Goal: Information Seeking & Learning: Find specific page/section

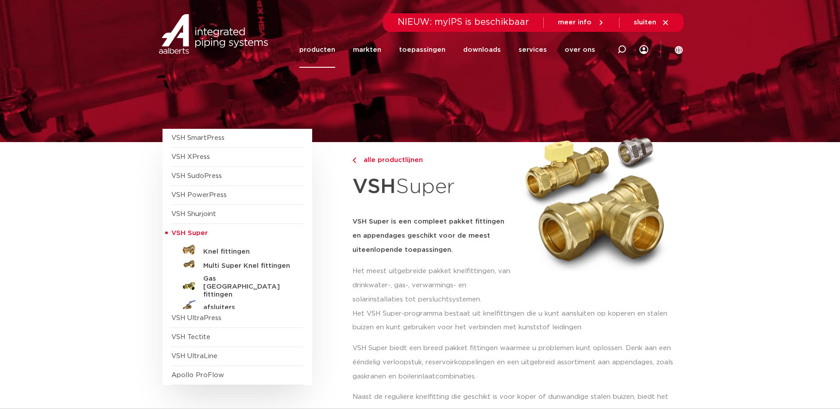
click at [328, 47] on link "producten" at bounding box center [317, 50] width 36 height 36
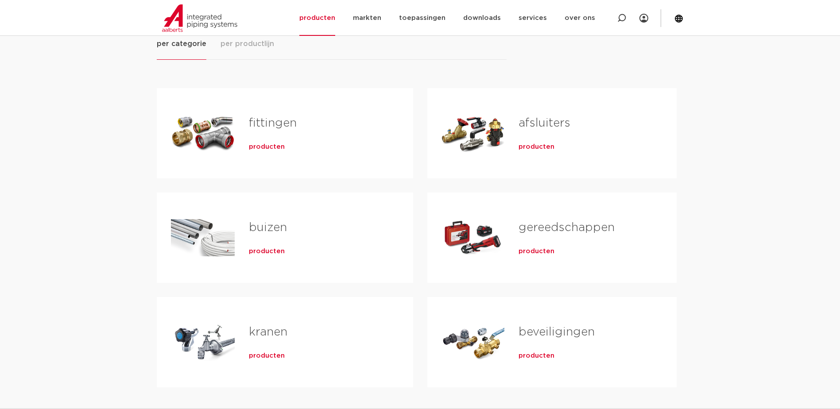
scroll to position [89, 0]
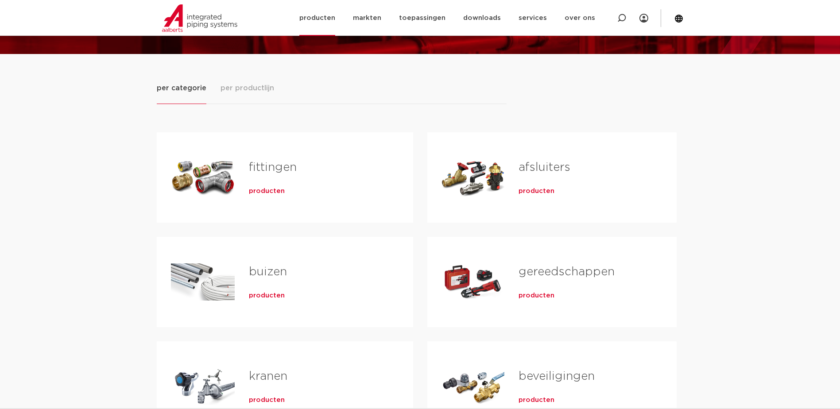
drag, startPoint x: 621, startPoint y: 16, endPoint x: 621, endPoint y: 12, distance: 4.9
click at [621, 16] on icon at bounding box center [621, 18] width 9 height 9
type input "beugels"
click button "Zoeken" at bounding box center [0, 0] width 0 height 0
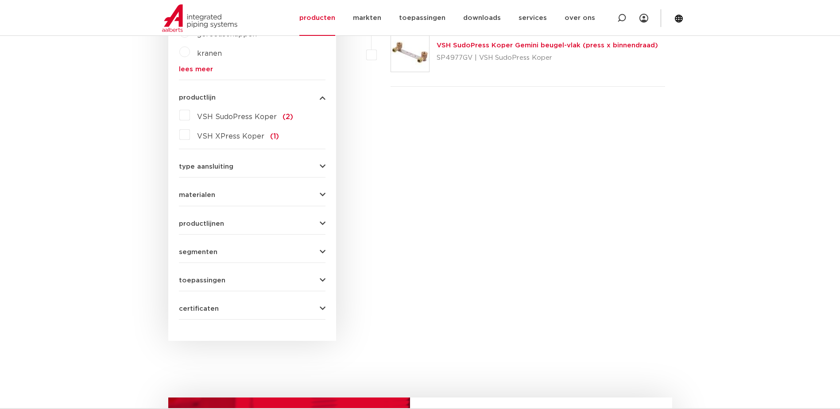
scroll to position [443, 0]
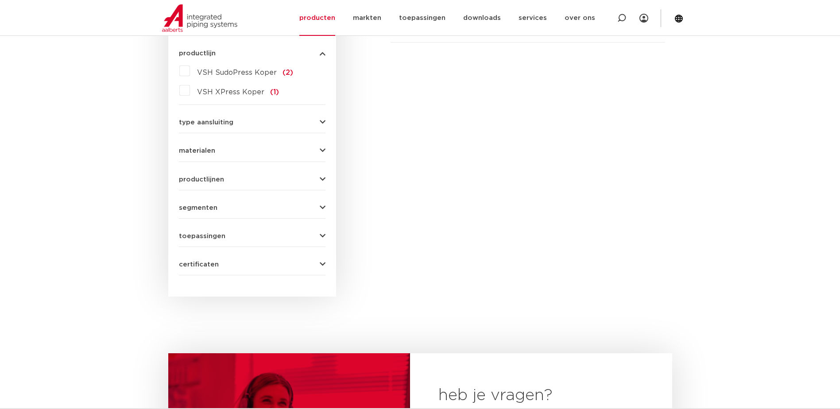
click at [324, 236] on icon "button" at bounding box center [323, 236] width 6 height 7
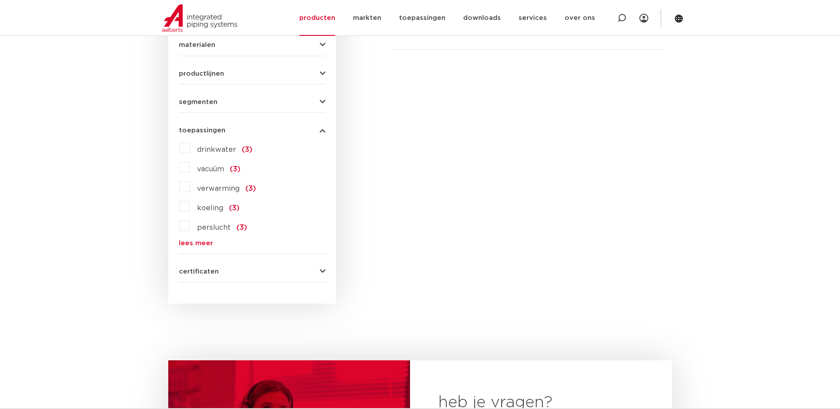
click at [321, 131] on icon "button" at bounding box center [323, 130] width 6 height 7
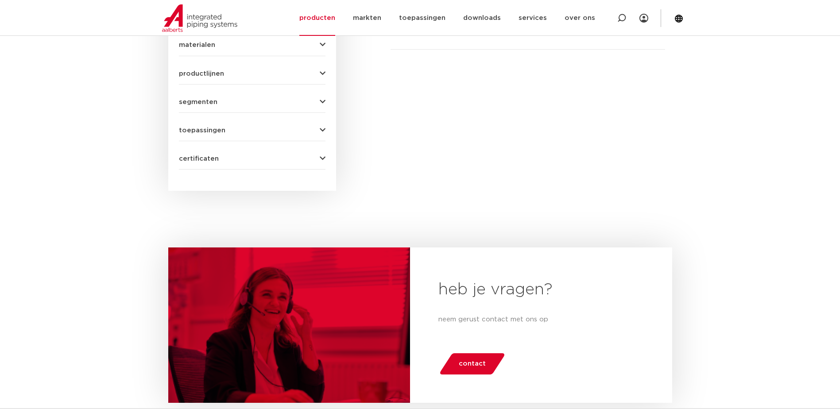
scroll to position [303, 0]
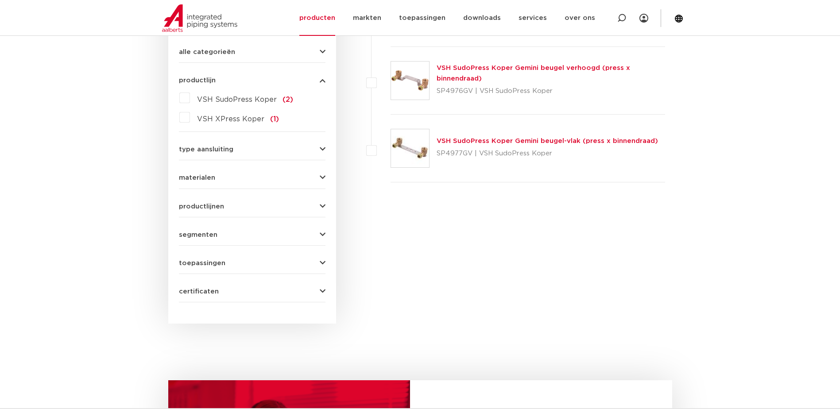
click at [322, 206] on icon "button" at bounding box center [323, 206] width 6 height 7
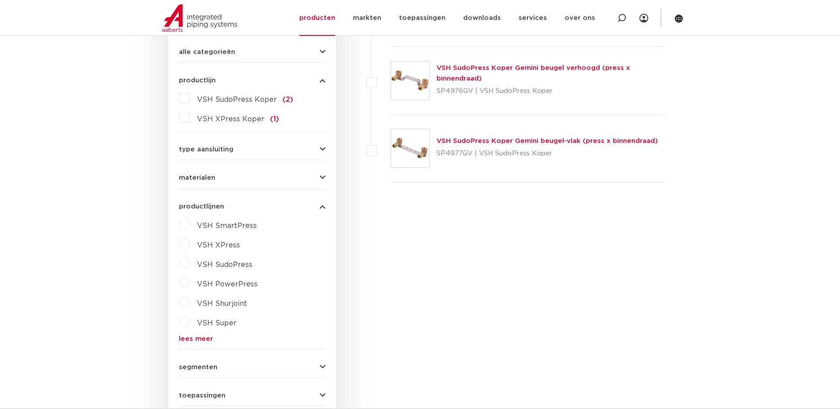
scroll to position [81, 0]
